Goal: Task Accomplishment & Management: Manage account settings

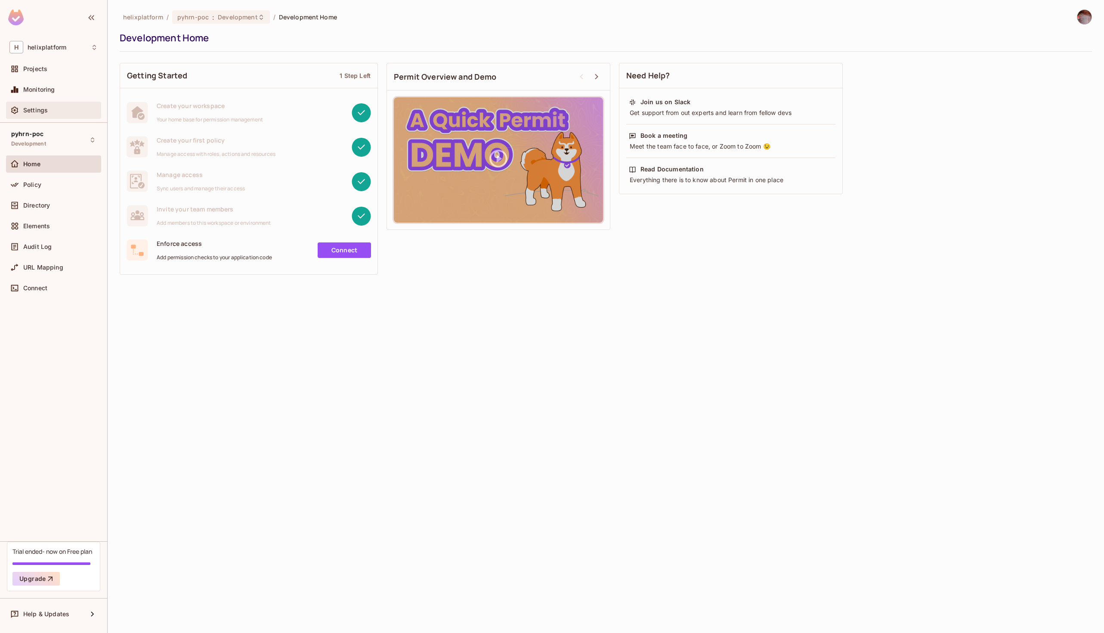
click at [39, 111] on span "Settings" at bounding box center [35, 110] width 25 height 7
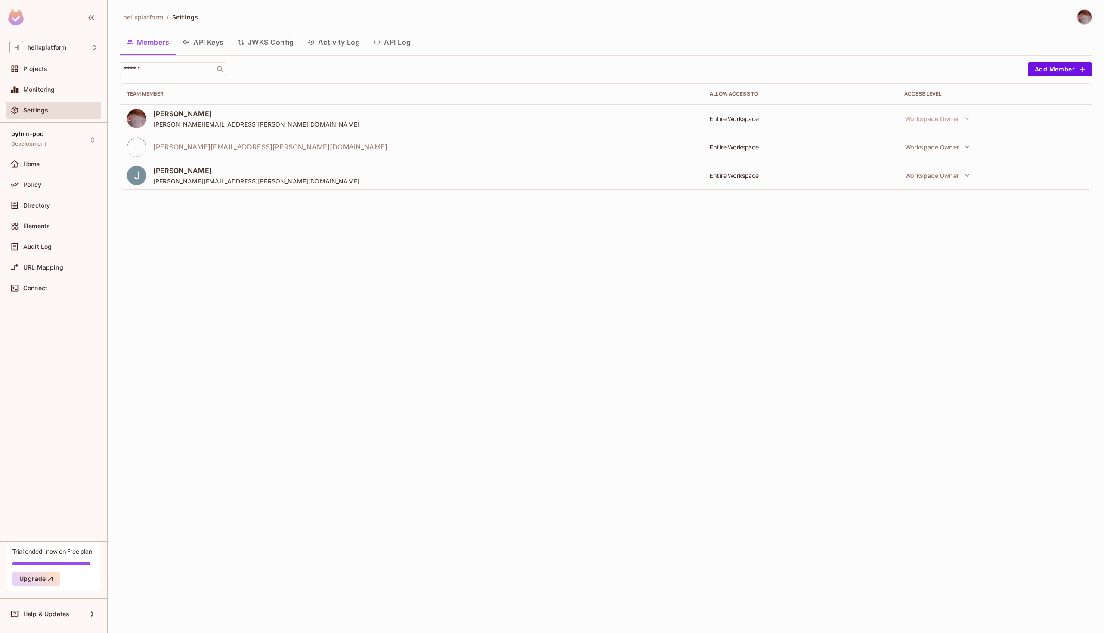
click at [203, 42] on button "API Keys" at bounding box center [203, 42] width 55 height 22
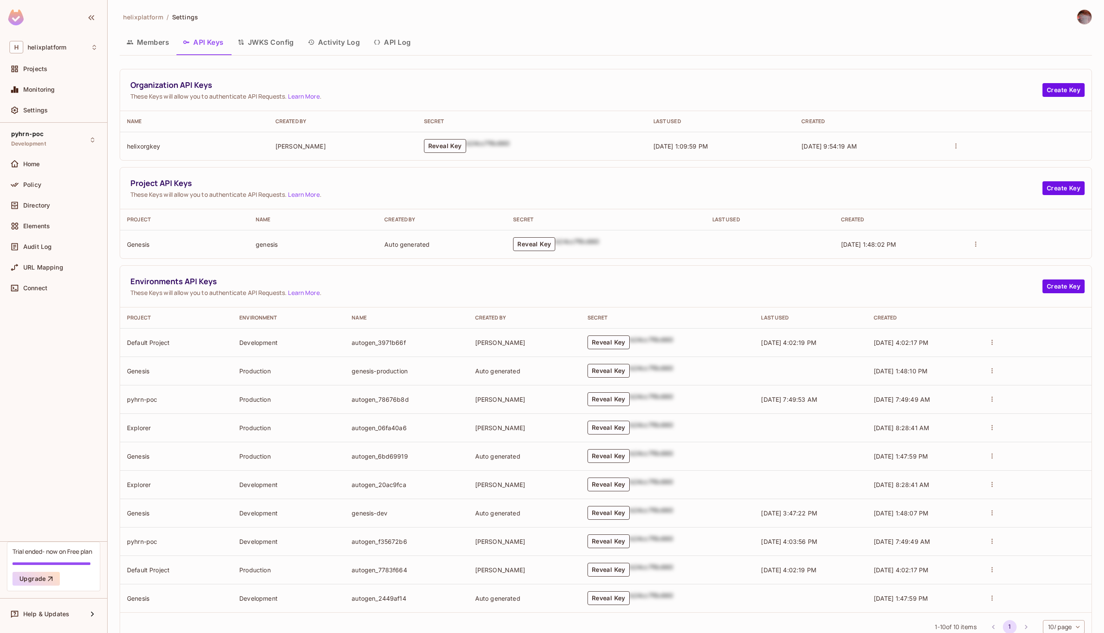
scroll to position [26, 0]
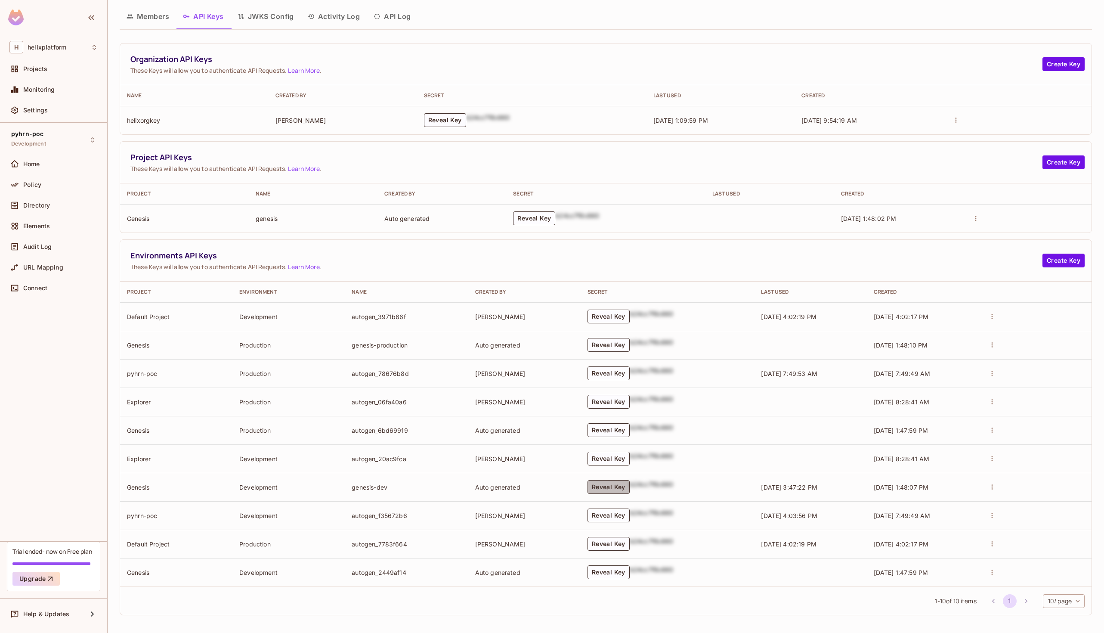
click at [595, 485] on button "Reveal Key" at bounding box center [608, 487] width 42 height 14
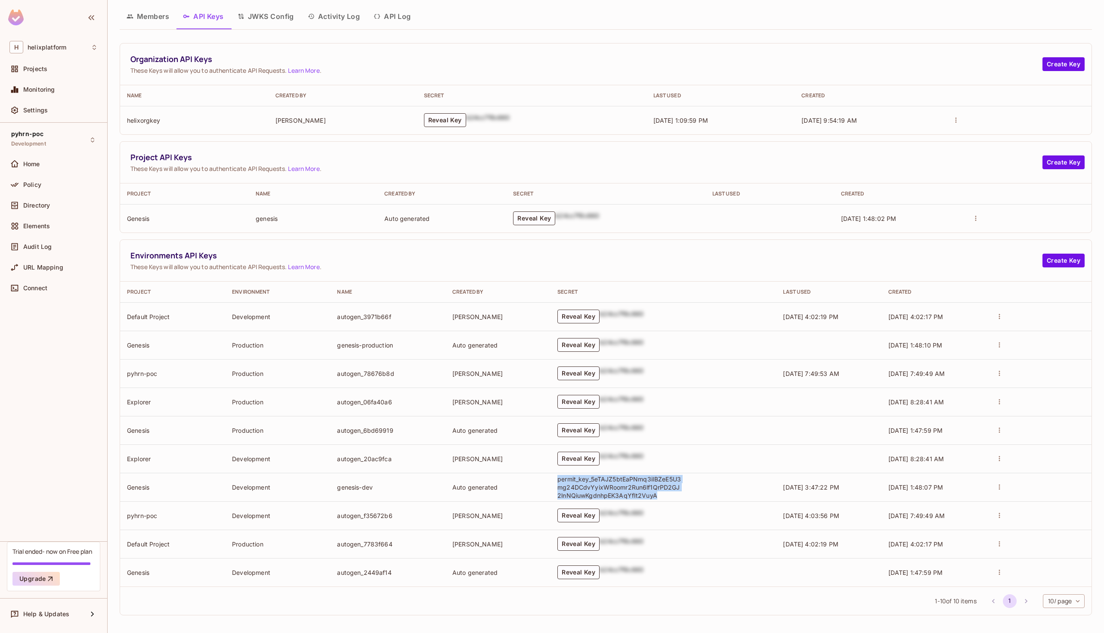
drag, startPoint x: 557, startPoint y: 477, endPoint x: 671, endPoint y: 491, distance: 114.4
click at [671, 491] on p "permit_key_5eTAJZ5btEaPNmq3iIBZeE5U3mg24DCdvYyixWRoomr2Run6lf1QrPD2GJ2lnNQiuwKg…" at bounding box center [619, 487] width 125 height 25
copy p "permit_key_5eTAJZ5btEaPNmq3iIBZeE5U3mg24DCdvYyixWRoomr2Run6lf1QrPD2GJ2lnNQiuwKg…"
